Goal: Obtain resource: Obtain resource

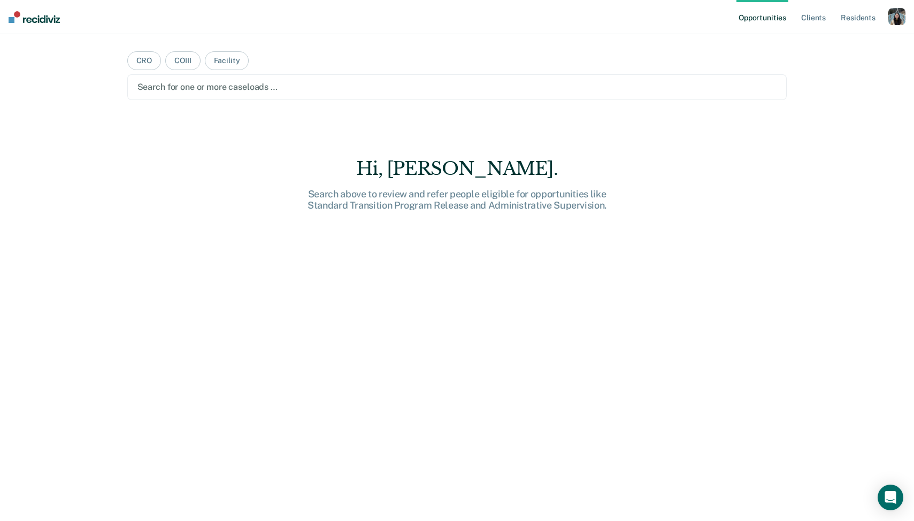
click at [901, 15] on div "button" at bounding box center [896, 16] width 17 height 17
click at [824, 43] on link "Profile" at bounding box center [854, 43] width 86 height 9
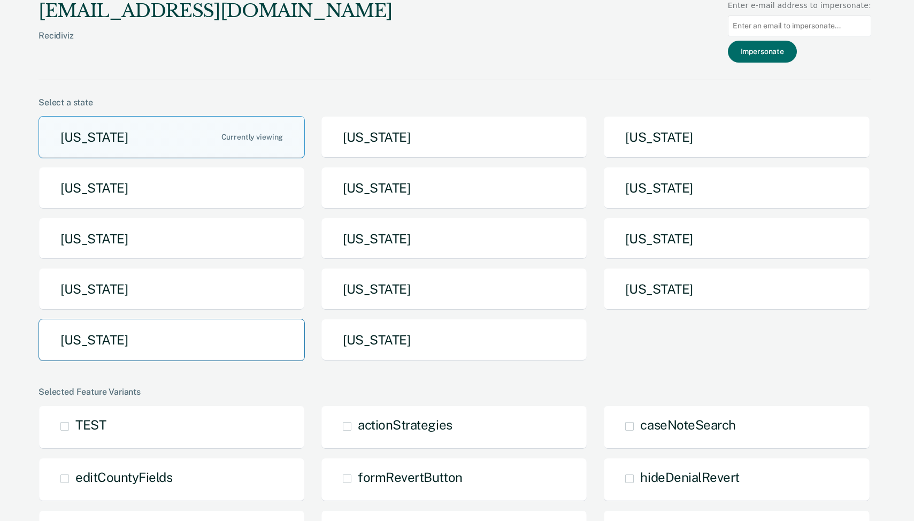
click at [190, 331] on button "[US_STATE]" at bounding box center [171, 340] width 266 height 42
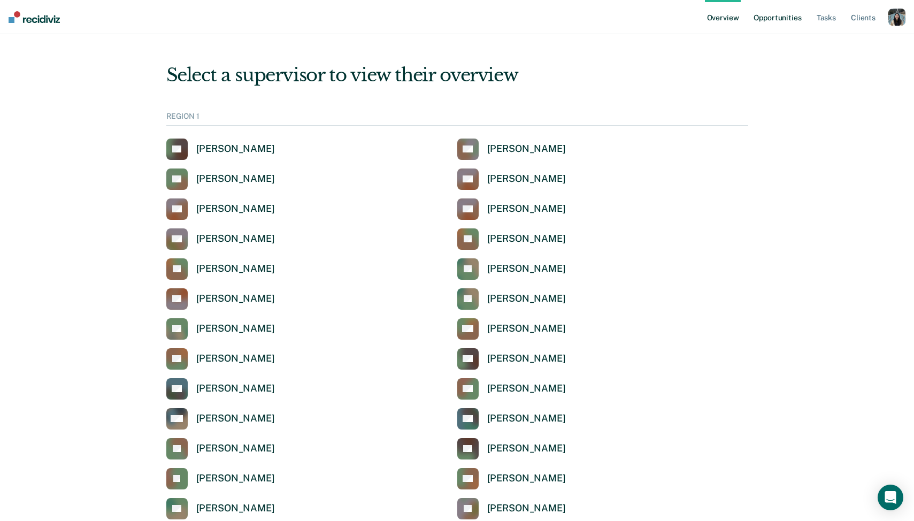
click at [769, 9] on link "Opportunities" at bounding box center [777, 17] width 52 height 34
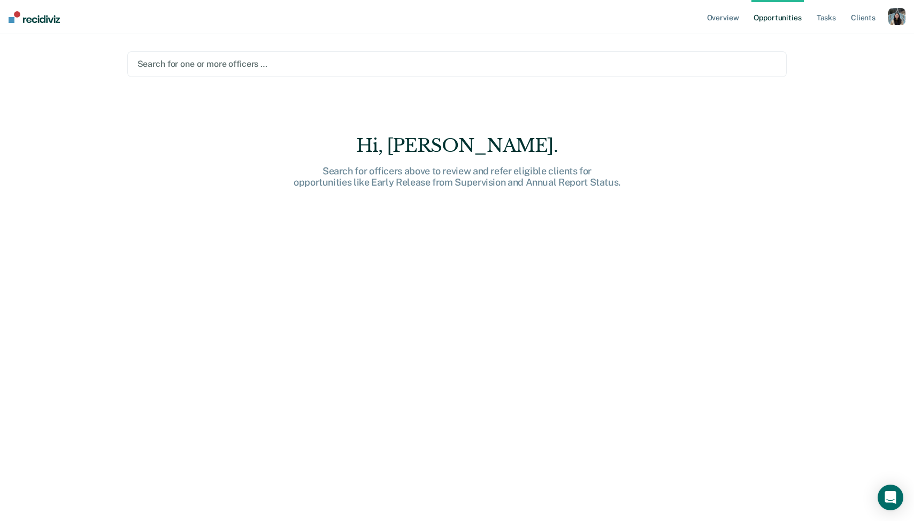
click at [315, 74] on div "Search for one or more officers …" at bounding box center [457, 64] width 660 height 26
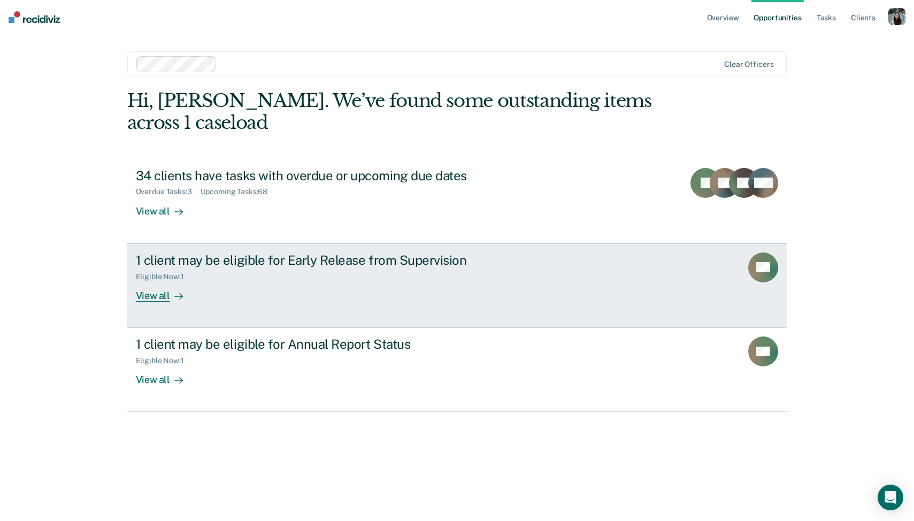
click at [261, 290] on div "1 client may be eligible for Early Release from Supervision Eligible Now : 1 Vi…" at bounding box center [336, 276] width 401 height 49
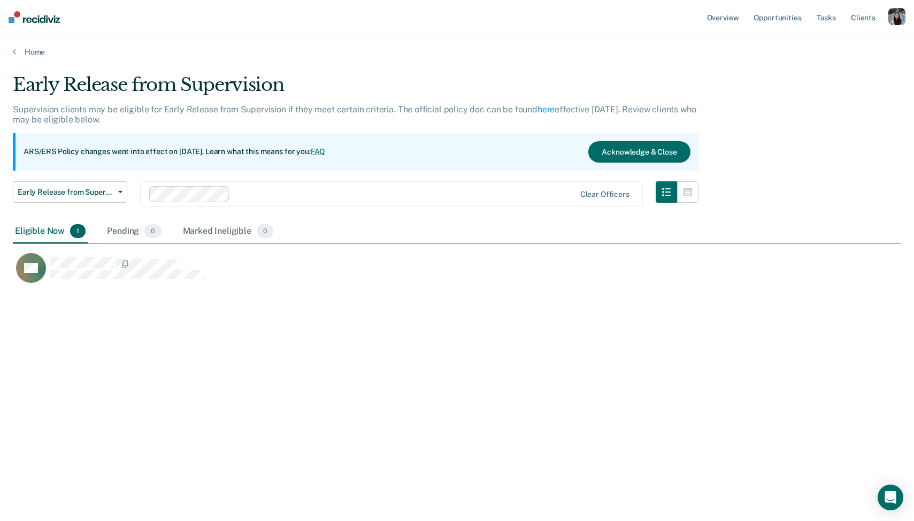
scroll to position [367, 888]
click at [675, 195] on button "button" at bounding box center [665, 191] width 21 height 21
click at [691, 195] on icon "button" at bounding box center [687, 192] width 9 height 9
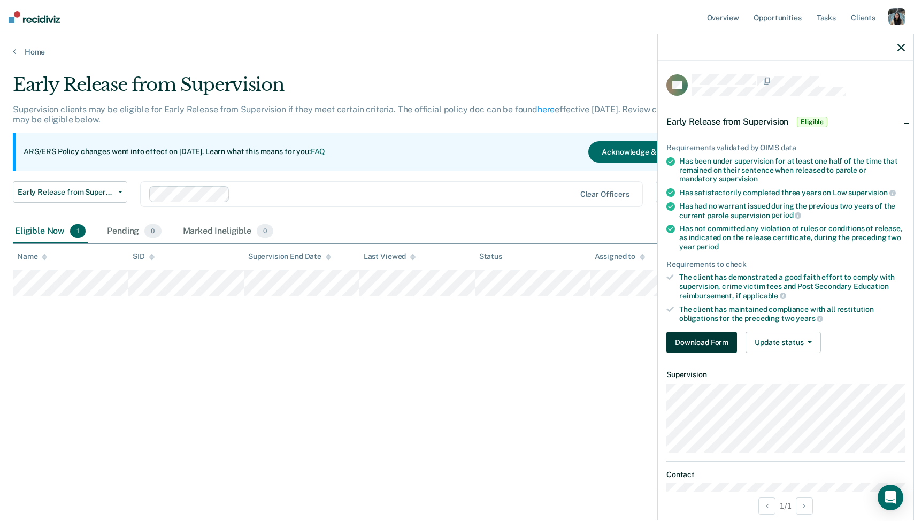
click at [712, 347] on button "Download Form" at bounding box center [701, 341] width 71 height 21
